Goal: Information Seeking & Learning: Check status

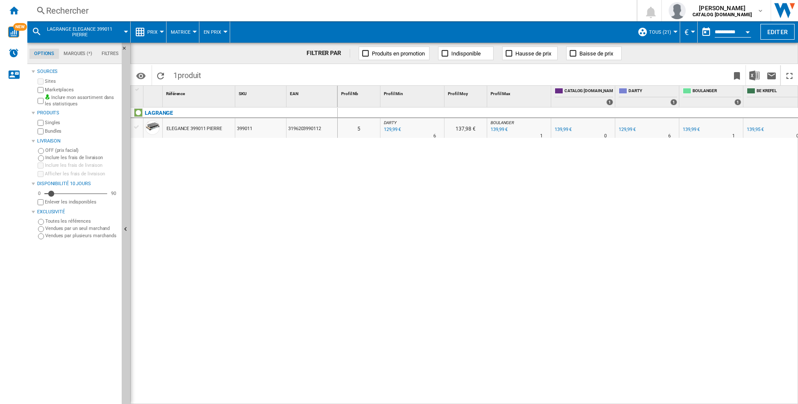
click at [105, 17] on div "Rechercher Rechercher 0 [PERSON_NAME] CATALOG [DOMAIN_NAME] CATALOG [DOMAIN_NAM…" at bounding box center [412, 10] width 770 height 21
click at [85, 12] on div "Rechercher" at bounding box center [330, 11] width 568 height 12
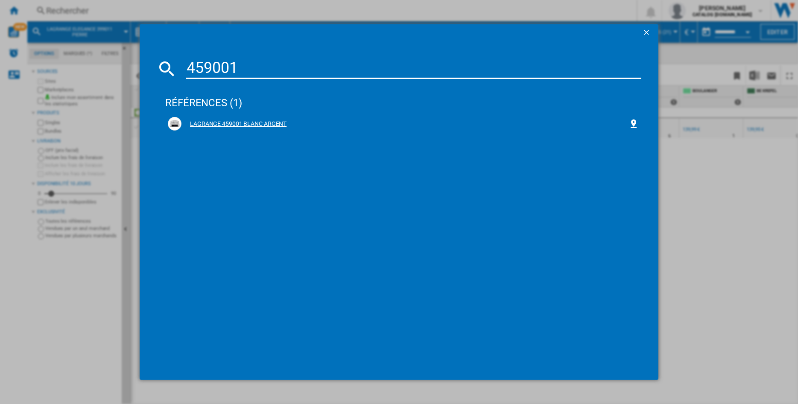
type input "459001"
click at [215, 126] on div "LAGRANGE 459001 BLANC ARGENT" at bounding box center [404, 124] width 447 height 9
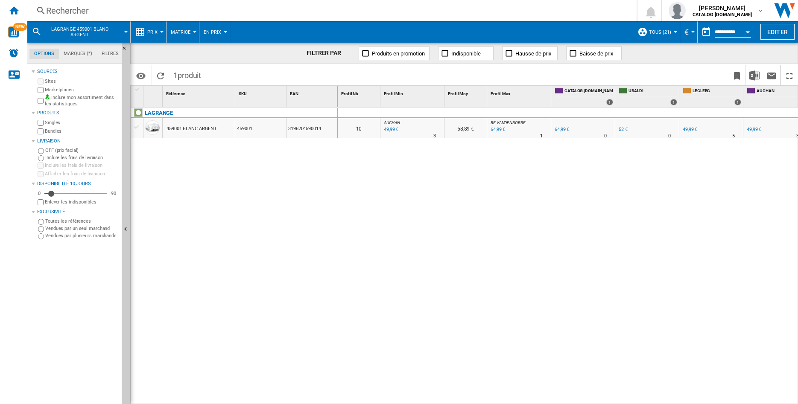
click at [747, 35] on button "Open calendar" at bounding box center [747, 30] width 15 height 15
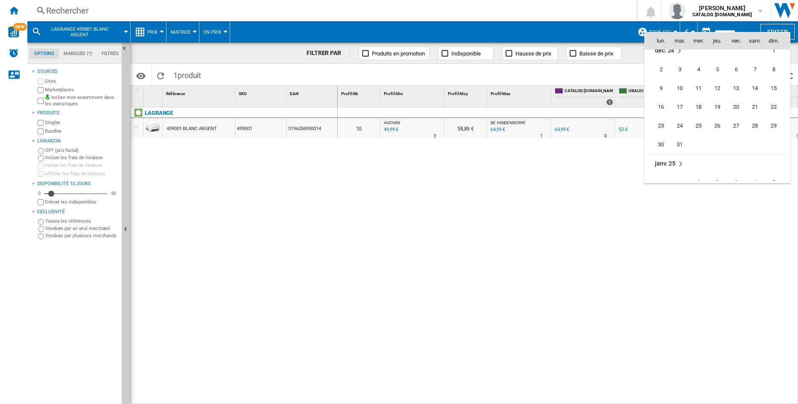
scroll to position [2999, 0]
click at [678, 94] on span "31" at bounding box center [679, 94] width 17 height 17
type input "**********"
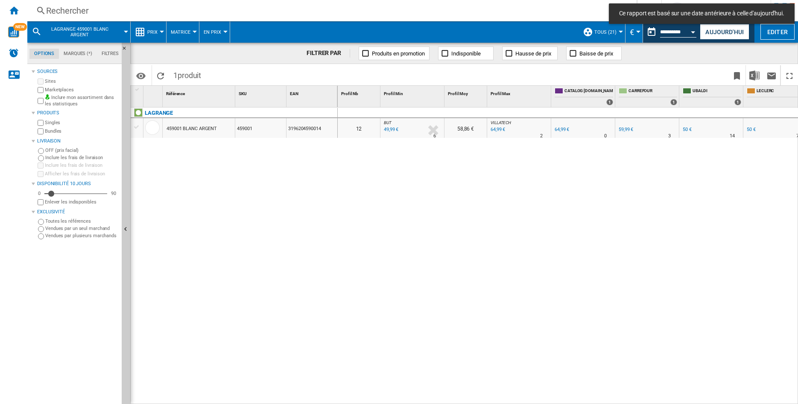
click at [209, 128] on div "459001 BLANC ARGENT" at bounding box center [191, 129] width 50 height 20
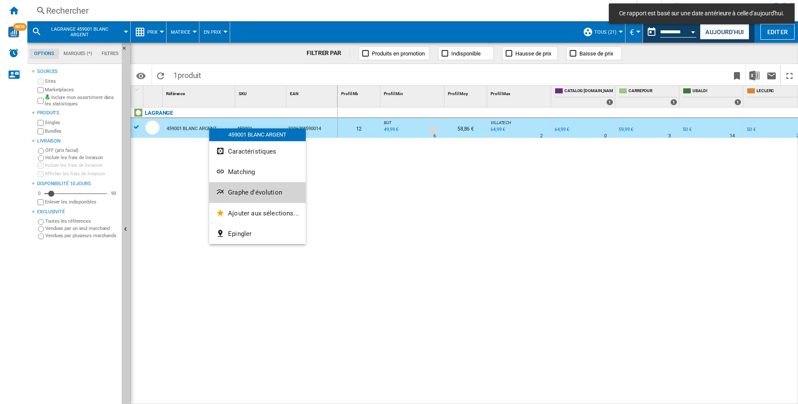
click at [234, 193] on span "Graphe d'évolution" at bounding box center [255, 193] width 54 height 8
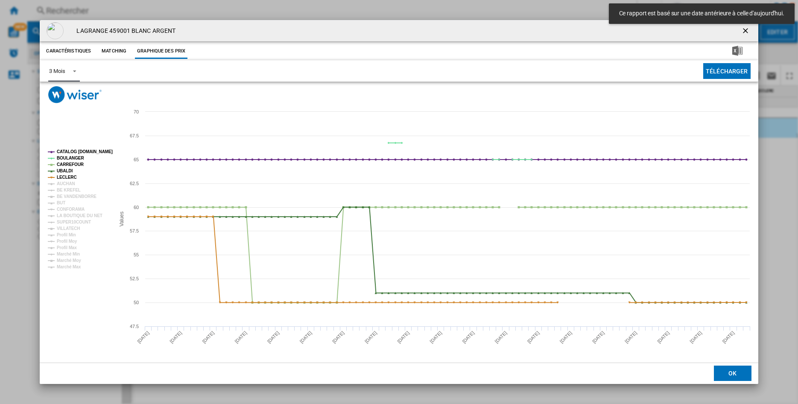
click at [74, 70] on span "Product popup" at bounding box center [72, 71] width 10 height 8
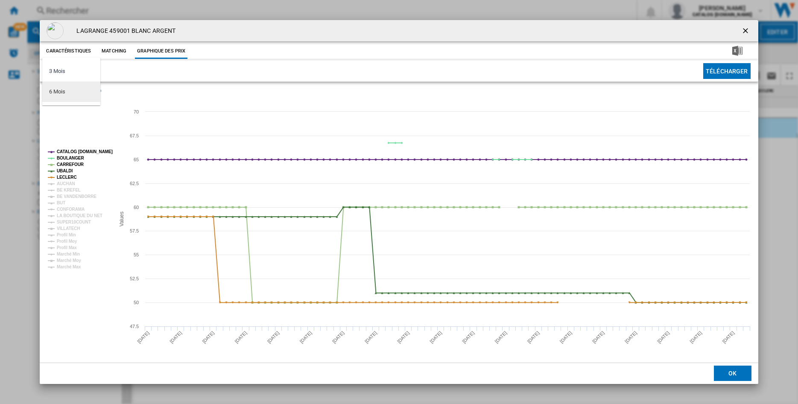
click at [61, 90] on div "6 Mois" at bounding box center [57, 92] width 16 height 8
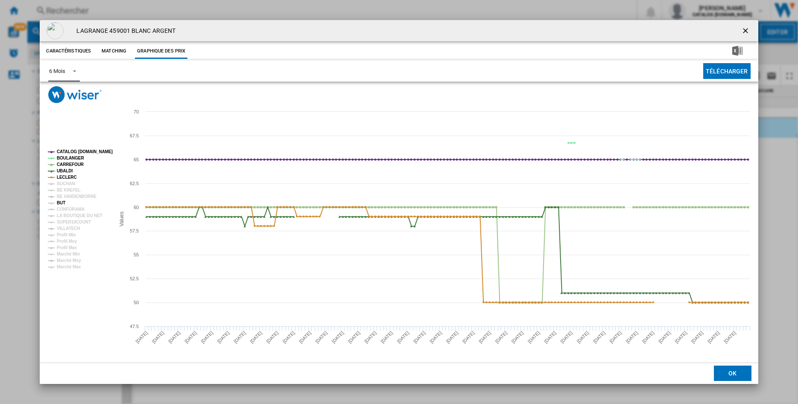
click at [63, 205] on tspan "BUT" at bounding box center [61, 203] width 9 height 5
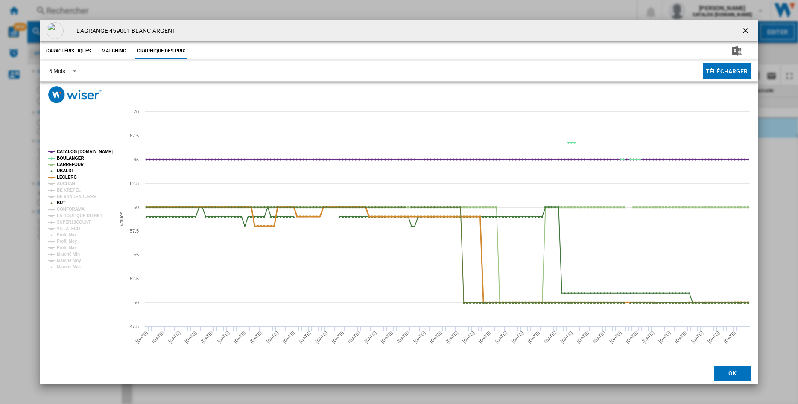
click at [67, 176] on tspan "LECLERC" at bounding box center [67, 177] width 20 height 5
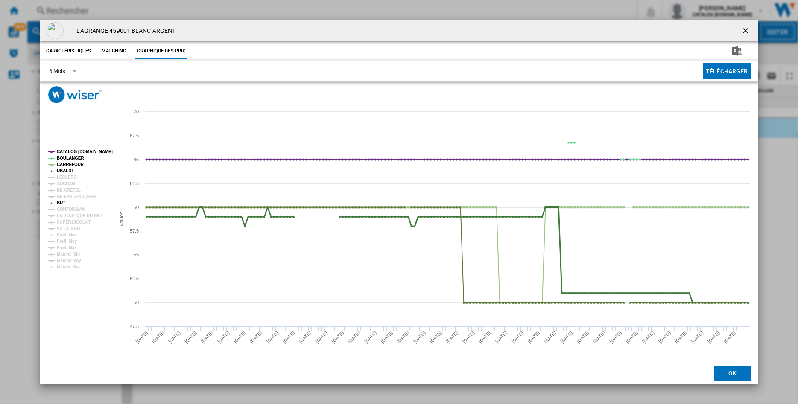
click at [64, 169] on tspan "UBALDI" at bounding box center [65, 171] width 16 height 5
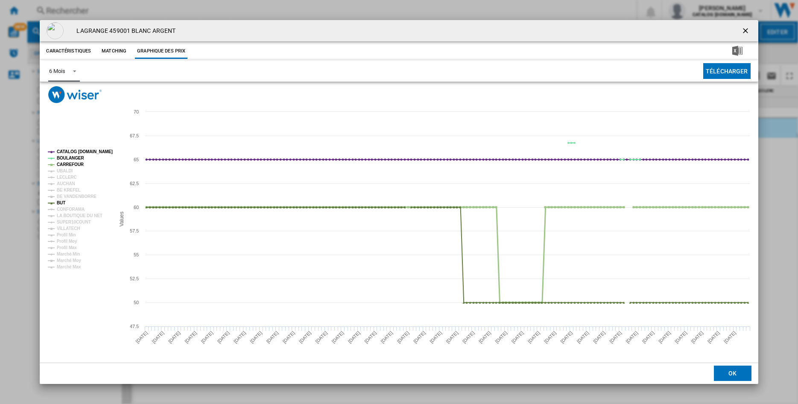
click at [66, 164] on tspan "CARREFOUR" at bounding box center [70, 164] width 27 height 5
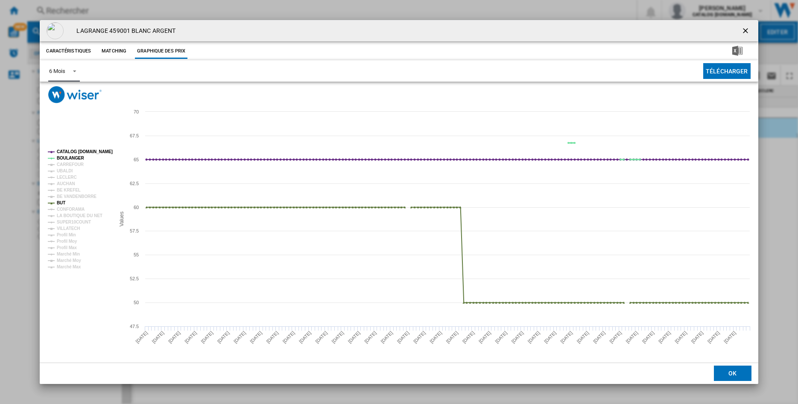
click at [65, 160] on tspan "BOULANGER" at bounding box center [70, 158] width 27 height 5
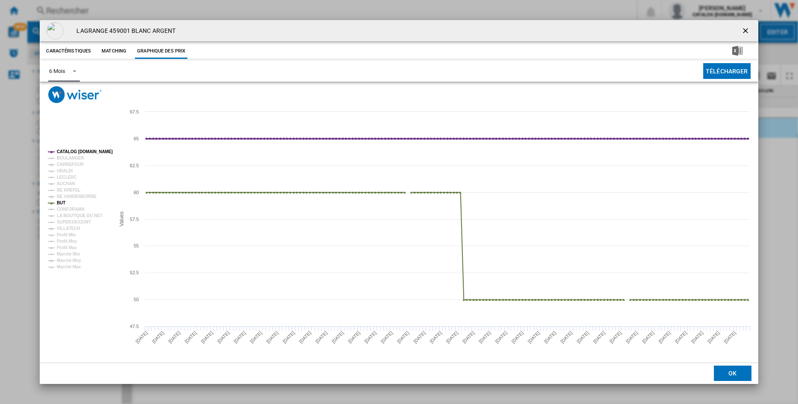
click at [65, 152] on tspan "CATALOG [DOMAIN_NAME]" at bounding box center [85, 151] width 56 height 5
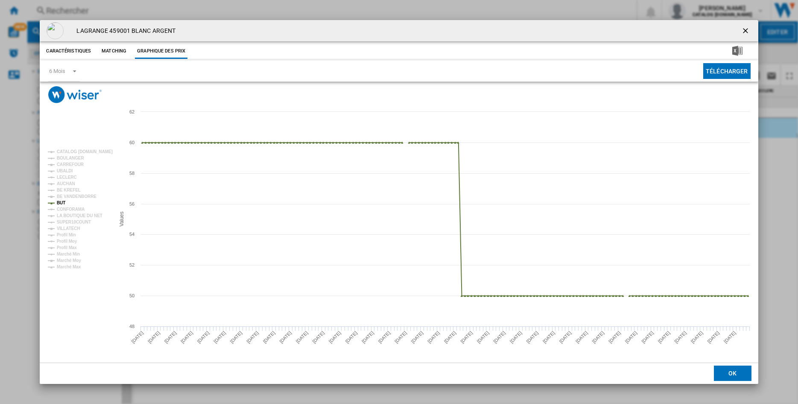
click at [746, 30] on ng-md-icon "getI18NText('BUTTONS.CLOSE_DIALOG')" at bounding box center [746, 31] width 10 height 10
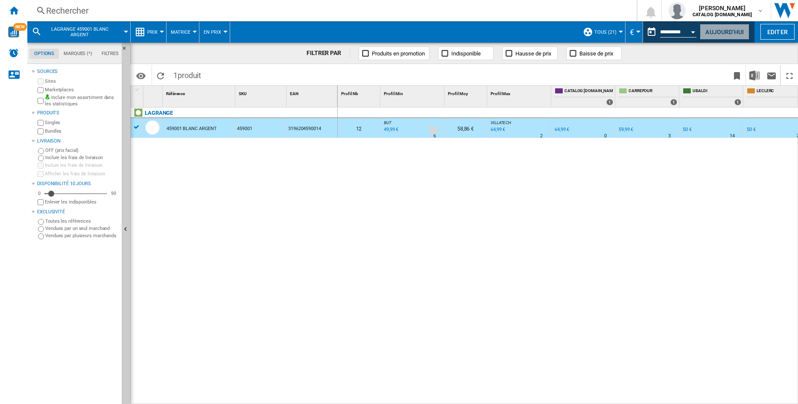
click at [717, 32] on button "Aujourd'hui" at bounding box center [724, 32] width 50 height 16
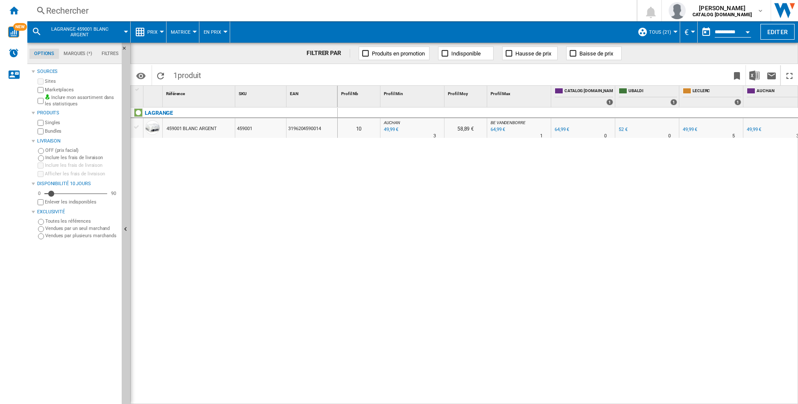
click at [251, 128] on div "459001" at bounding box center [260, 128] width 51 height 20
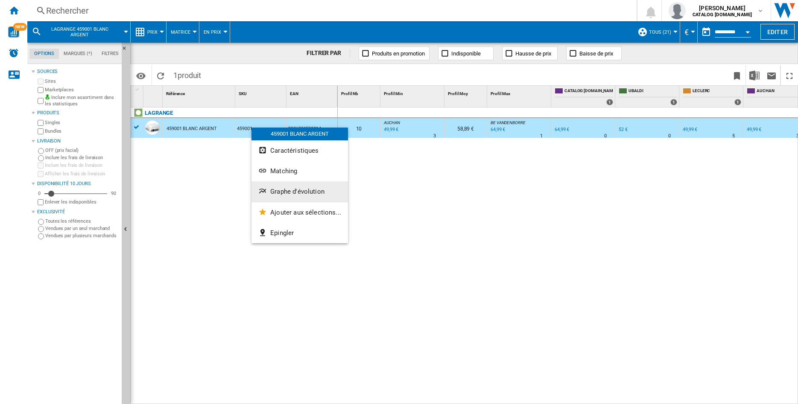
click at [289, 191] on span "Graphe d'évolution" at bounding box center [297, 192] width 54 height 8
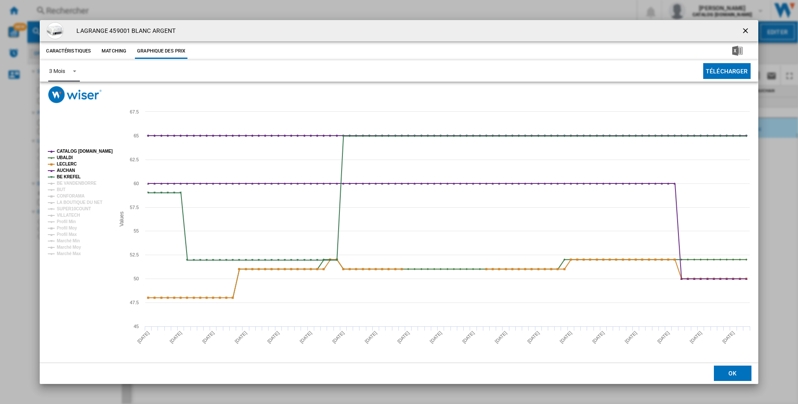
click at [72, 70] on span "Product popup" at bounding box center [72, 71] width 10 height 8
click at [63, 91] on div "6 Mois" at bounding box center [57, 92] width 16 height 8
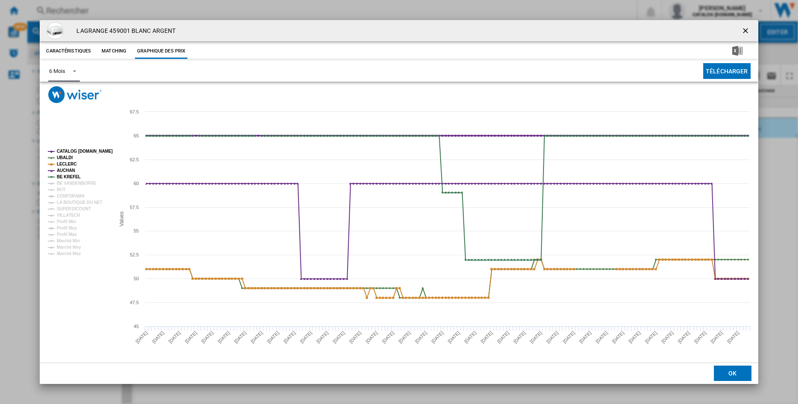
click at [63, 149] on tspan "CATALOG [DOMAIN_NAME]" at bounding box center [85, 151] width 56 height 5
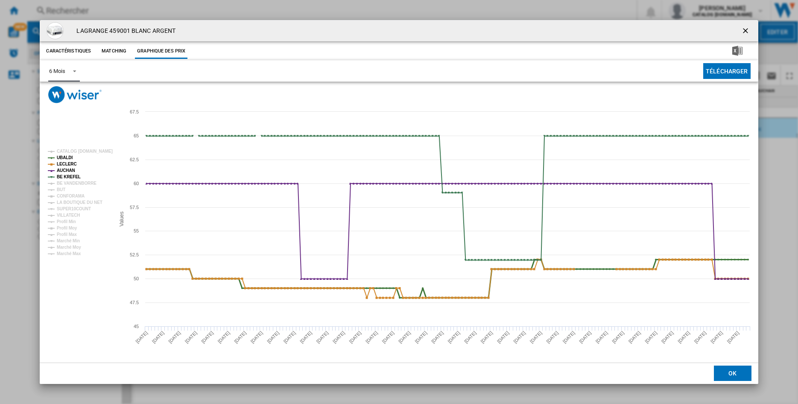
click at [62, 160] on tspan "UBALDI" at bounding box center [65, 157] width 16 height 5
click at [61, 164] on tspan "LECLERC" at bounding box center [67, 164] width 20 height 5
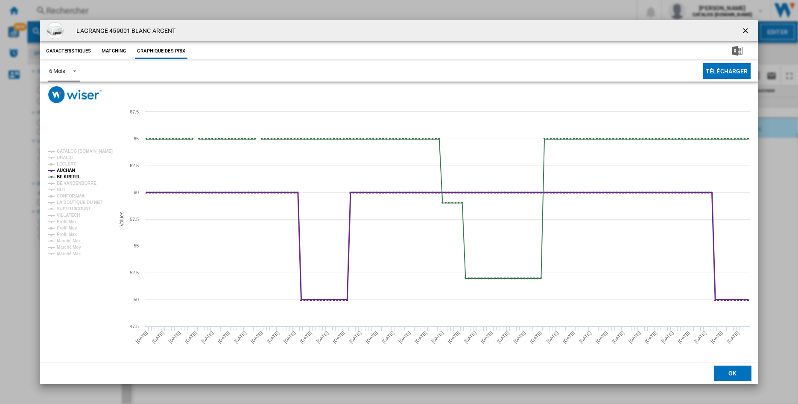
click at [61, 171] on tspan "AUCHAN" at bounding box center [66, 170] width 18 height 5
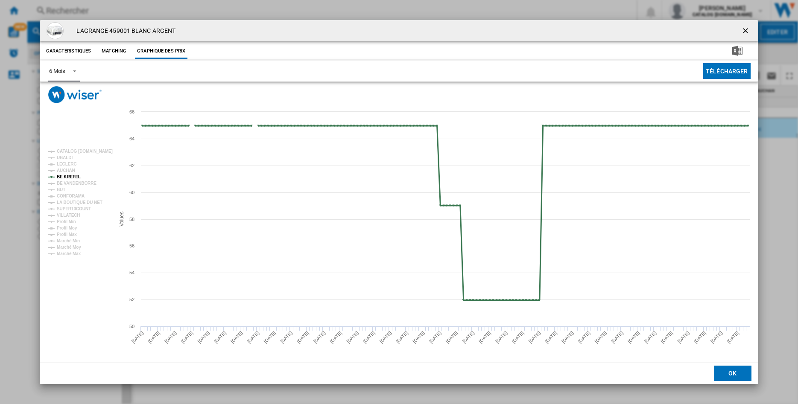
click at [61, 175] on tspan "BE KREFEL" at bounding box center [69, 177] width 24 height 5
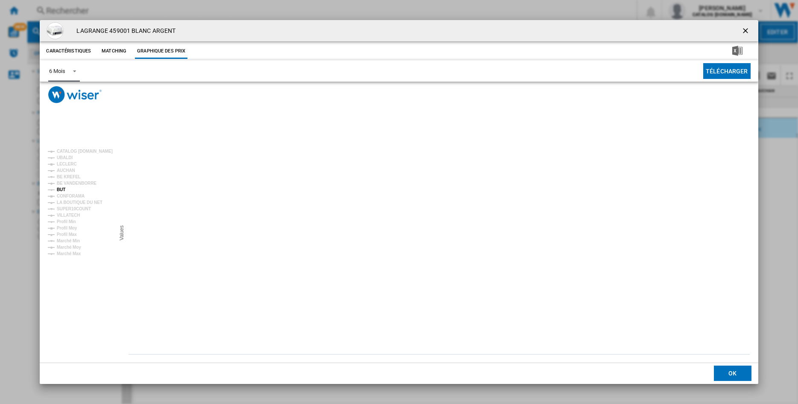
click at [64, 189] on tspan "BUT" at bounding box center [61, 189] width 9 height 5
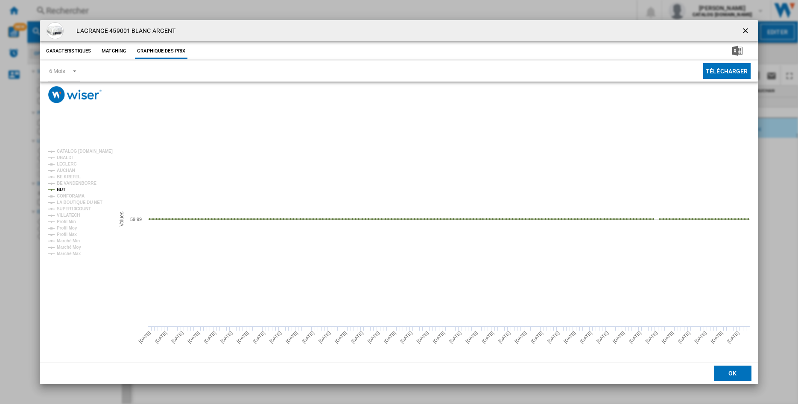
click at [745, 32] on ng-md-icon "getI18NText('BUTTONS.CLOSE_DIALOG')" at bounding box center [746, 31] width 10 height 10
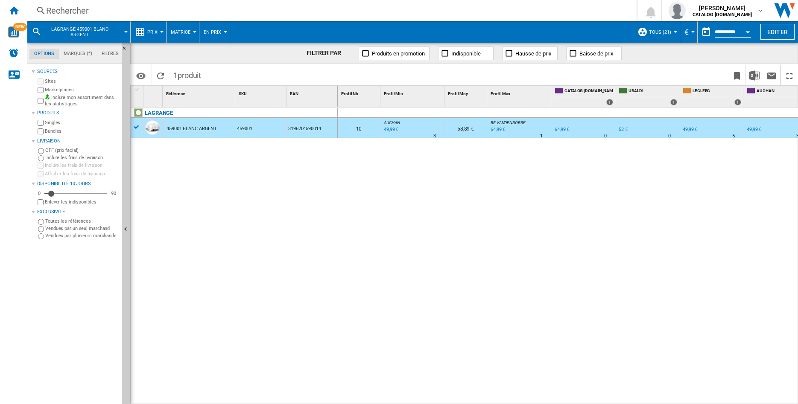
click at [746, 32] on div "Open calendar" at bounding box center [747, 32] width 4 height 2
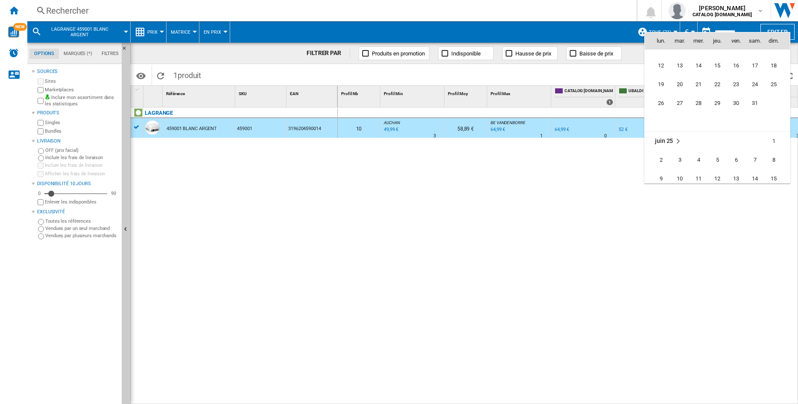
scroll to position [3614, 0]
click at [664, 156] on span "30" at bounding box center [660, 158] width 17 height 17
type input "**********"
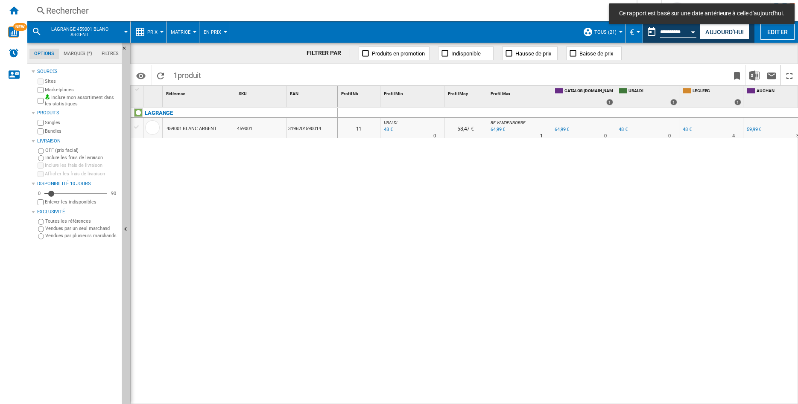
click at [188, 131] on div "459001 BLANC ARGENT" at bounding box center [191, 129] width 50 height 20
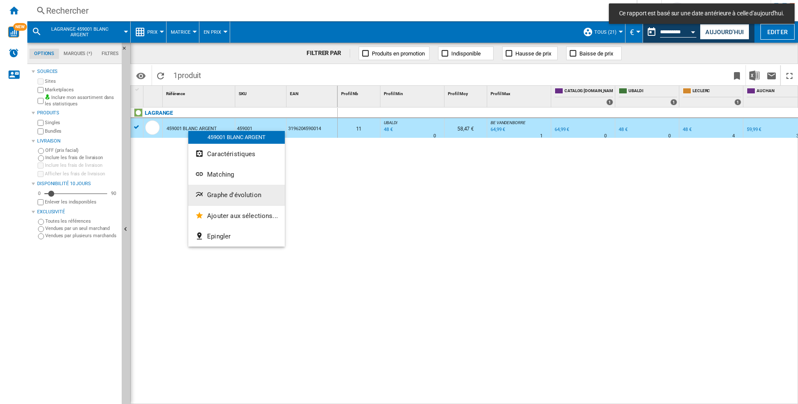
click at [216, 192] on span "Graphe d'évolution" at bounding box center [234, 195] width 54 height 8
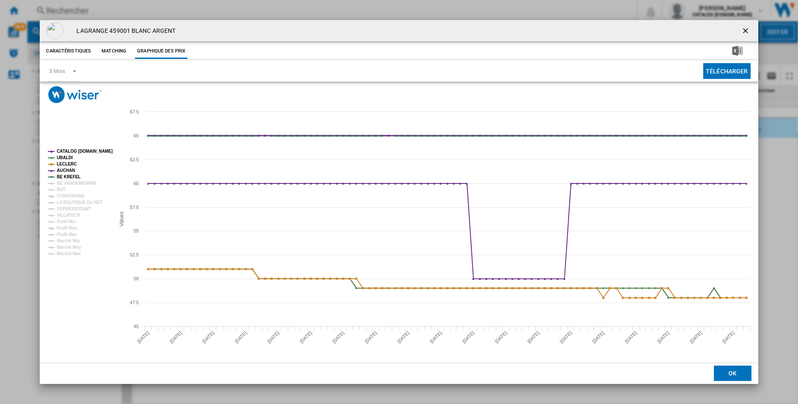
drag, startPoint x: 63, startPoint y: 151, endPoint x: 64, endPoint y: 160, distance: 9.1
click at [63, 151] on tspan "CATALOG [DOMAIN_NAME]" at bounding box center [85, 151] width 56 height 5
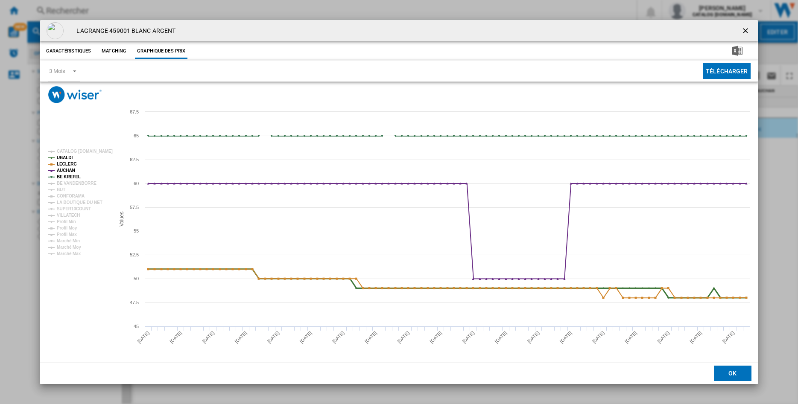
click at [64, 160] on tspan "UBALDI" at bounding box center [65, 157] width 16 height 5
click at [65, 166] on tspan "LECLERC" at bounding box center [67, 164] width 20 height 5
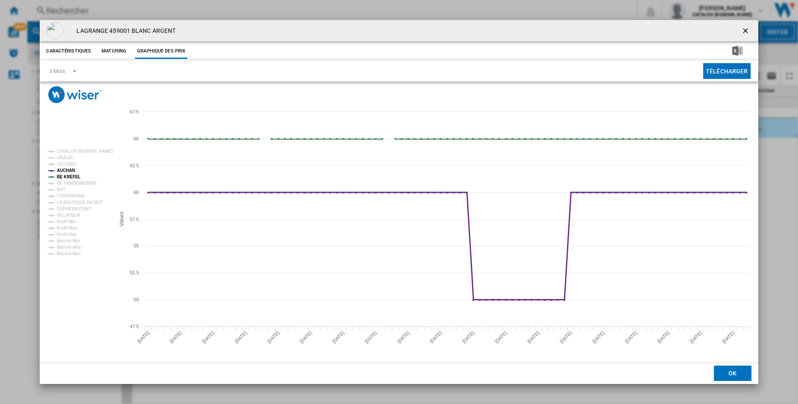
click at [65, 173] on tspan "AUCHAN" at bounding box center [66, 170] width 18 height 5
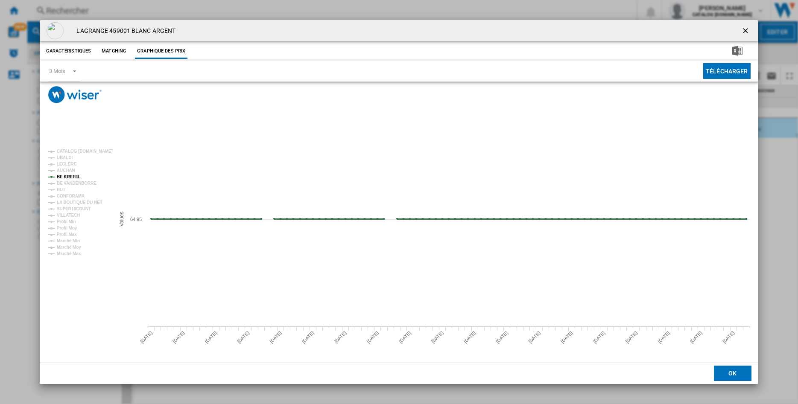
click at [65, 175] on tspan "BE KREFEL" at bounding box center [69, 177] width 24 height 5
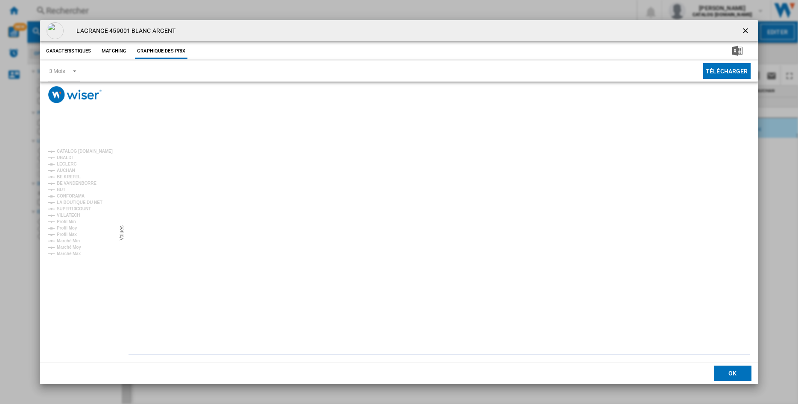
click at [65, 190] on rect "Product popup" at bounding box center [77, 203] width 67 height 114
click at [59, 189] on tspan "BUT" at bounding box center [61, 189] width 9 height 5
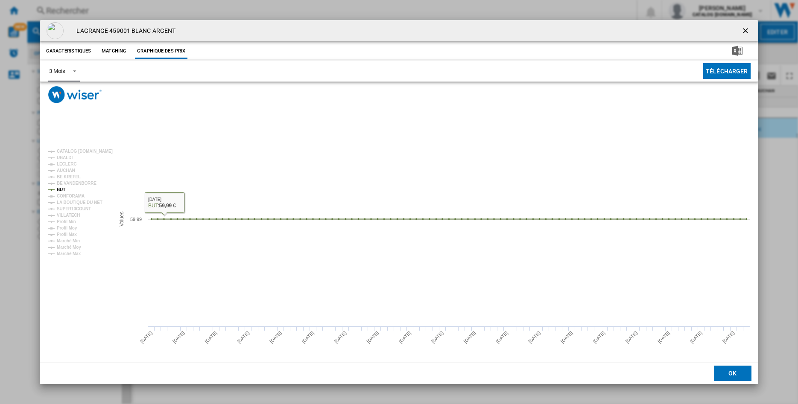
click at [73, 73] on span "Product popup" at bounding box center [72, 71] width 10 height 8
click at [59, 93] on div "6 Mois" at bounding box center [57, 92] width 16 height 8
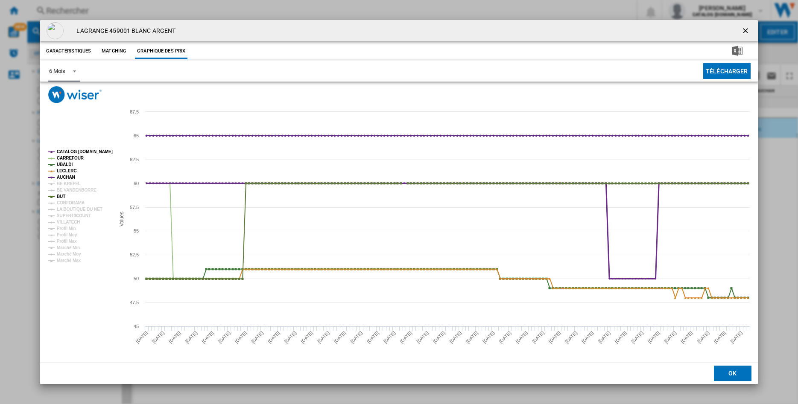
click at [66, 175] on tspan "AUCHAN" at bounding box center [66, 177] width 18 height 5
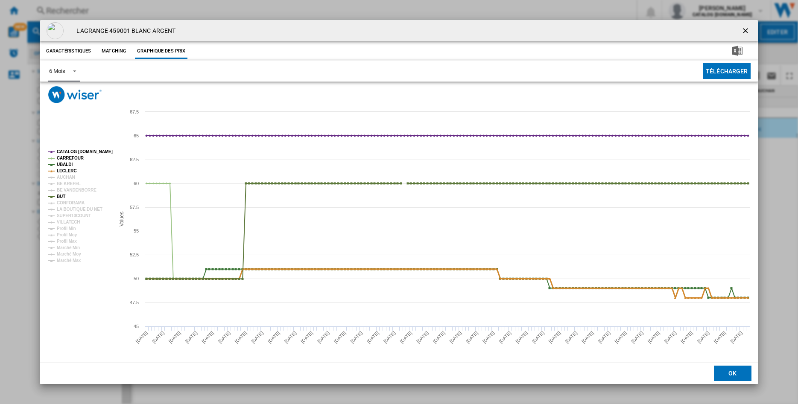
click at [65, 172] on tspan "LECLERC" at bounding box center [67, 171] width 20 height 5
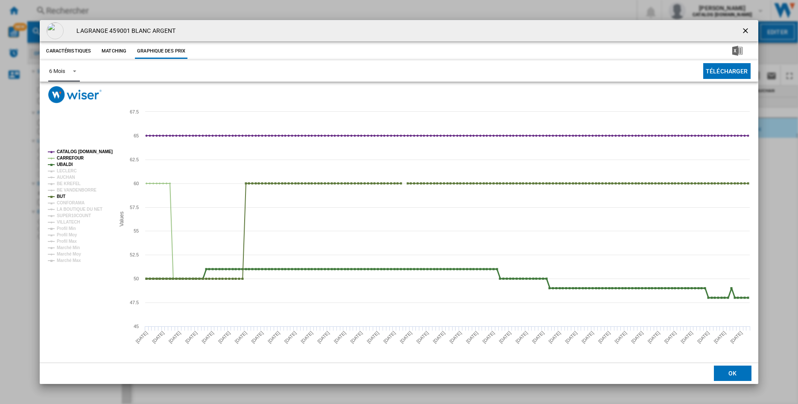
click at [65, 163] on tspan "UBALDI" at bounding box center [65, 164] width 16 height 5
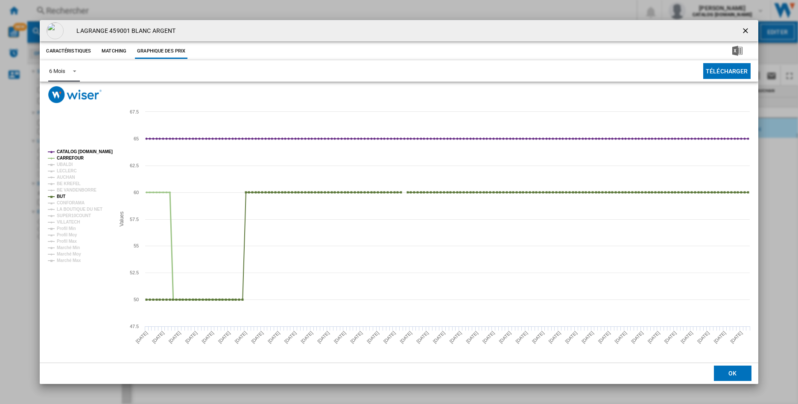
click at [67, 158] on tspan "CARREFOUR" at bounding box center [70, 158] width 27 height 5
click at [70, 151] on tspan "CATALOG [DOMAIN_NAME]" at bounding box center [85, 151] width 56 height 5
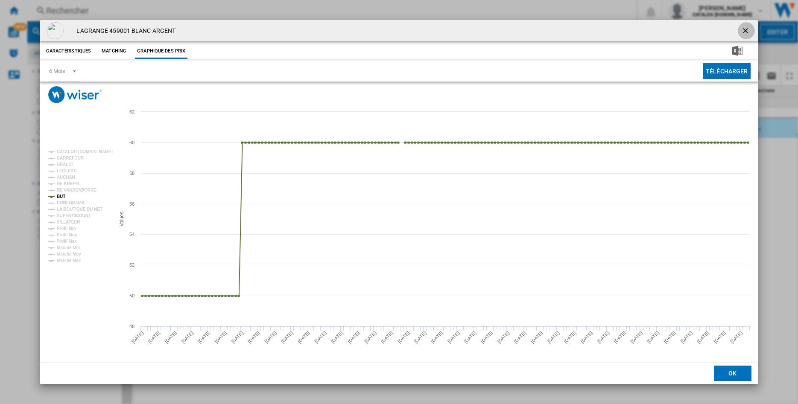
click at [746, 29] on ng-md-icon "getI18NText('BUTTONS.CLOSE_DIALOG')" at bounding box center [746, 31] width 10 height 10
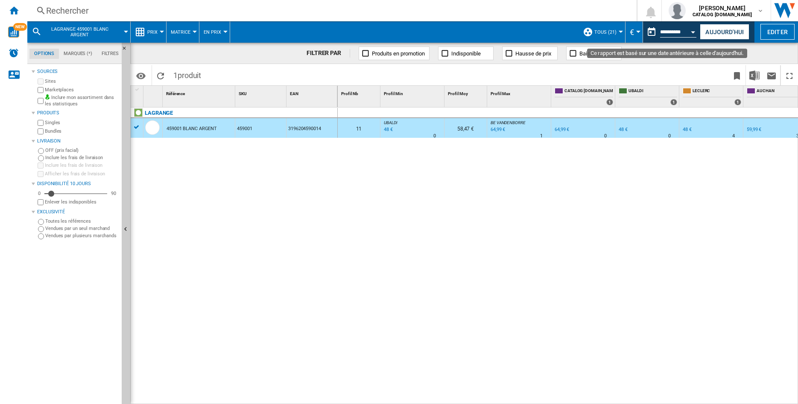
click at [690, 32] on button "Open calendar" at bounding box center [692, 30] width 15 height 15
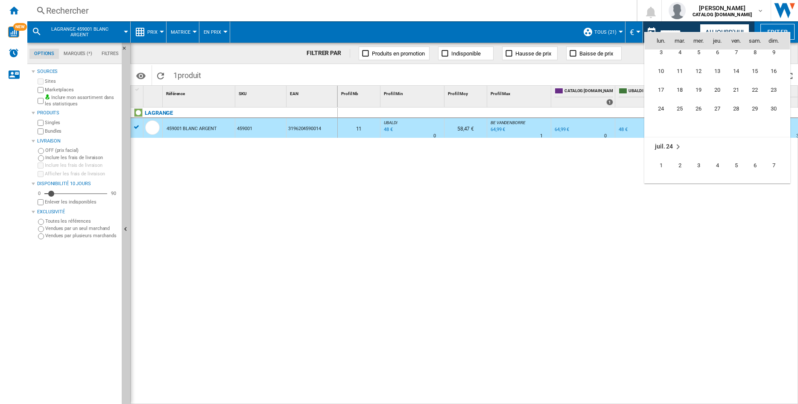
scroll to position [2275, 0]
click at [772, 128] on span "30" at bounding box center [773, 121] width 17 height 17
type input "**********"
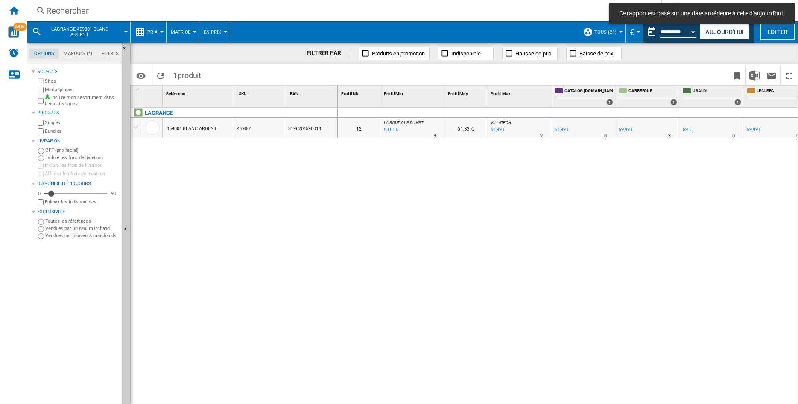
click at [208, 131] on div "459001 BLANC ARGENT" at bounding box center [191, 129] width 50 height 20
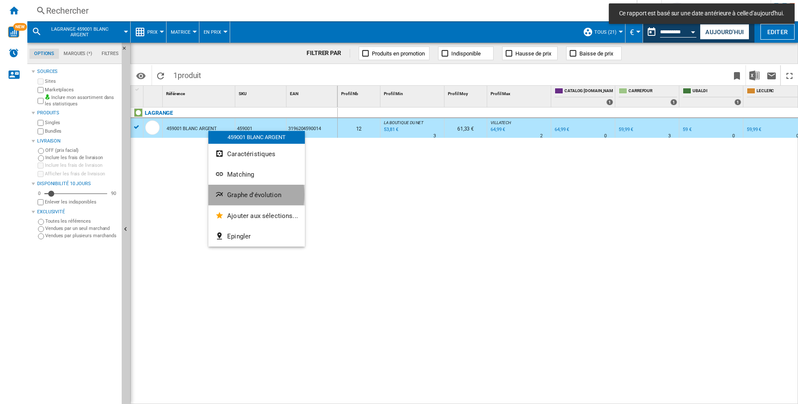
click at [235, 194] on span "Graphe d'évolution" at bounding box center [254, 195] width 54 height 8
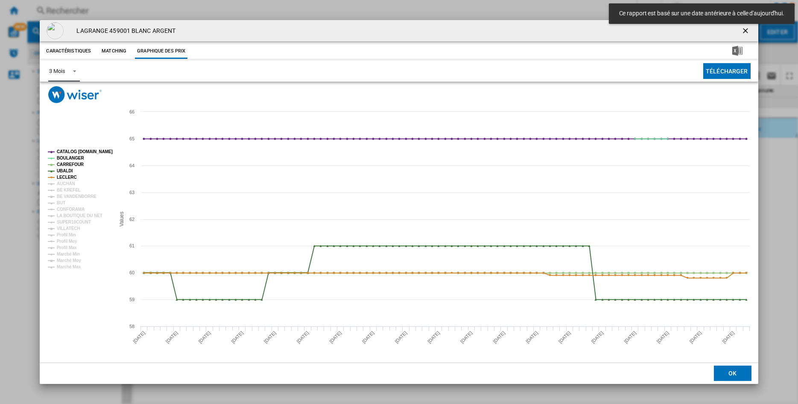
click at [76, 69] on span "Product popup" at bounding box center [72, 71] width 10 height 8
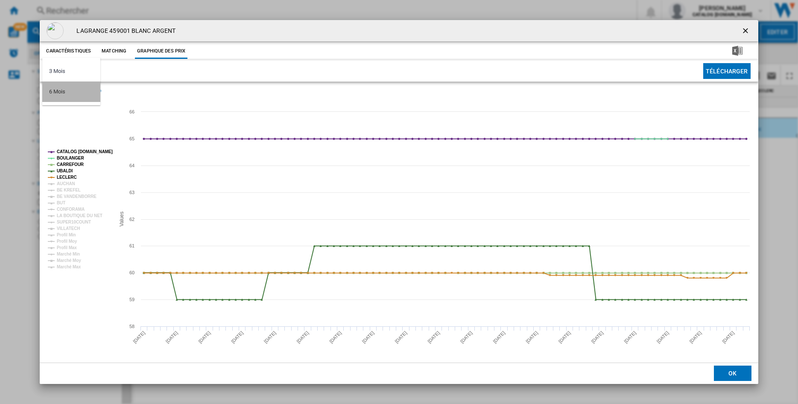
click at [61, 90] on div "6 Mois" at bounding box center [57, 92] width 16 height 8
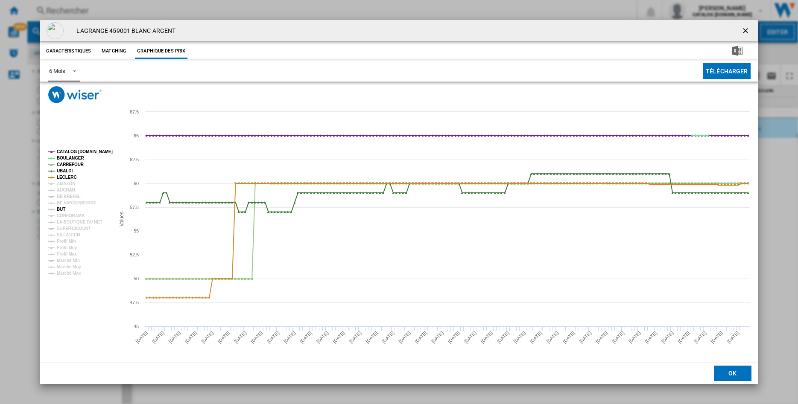
click at [63, 208] on tspan "BUT" at bounding box center [61, 209] width 9 height 5
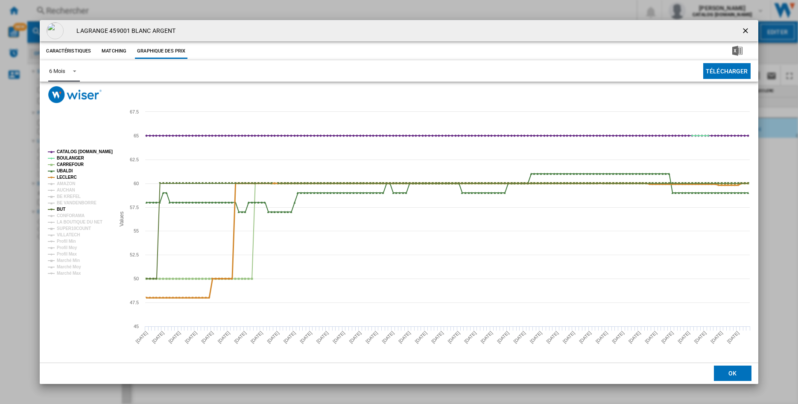
click at [67, 178] on tspan "LECLERC" at bounding box center [67, 177] width 20 height 5
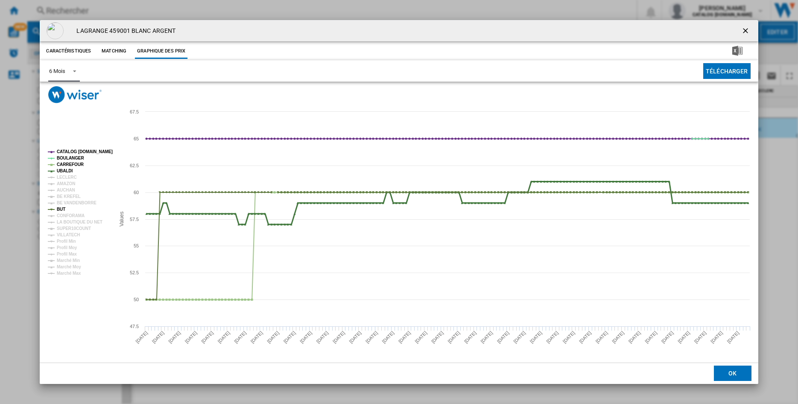
click at [66, 170] on tspan "UBALDI" at bounding box center [65, 171] width 16 height 5
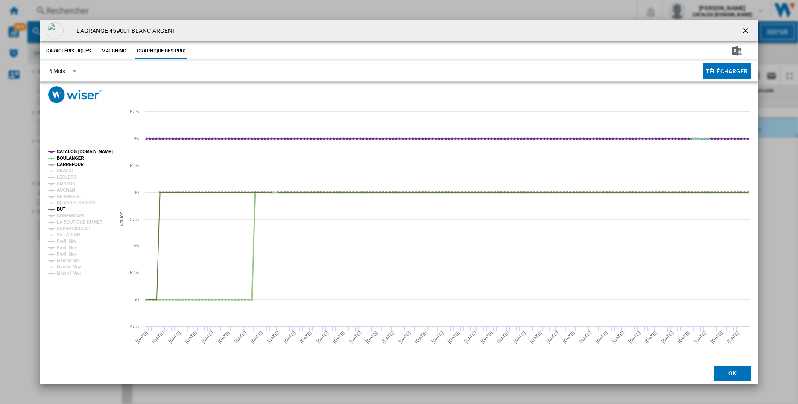
click at [67, 165] on tspan "CARREFOUR" at bounding box center [70, 164] width 27 height 5
click at [69, 160] on tspan "BOULANGER" at bounding box center [70, 158] width 27 height 5
click at [71, 151] on tspan "CATALOG [DOMAIN_NAME]" at bounding box center [85, 151] width 56 height 5
